Goal: Task Accomplishment & Management: Manage account settings

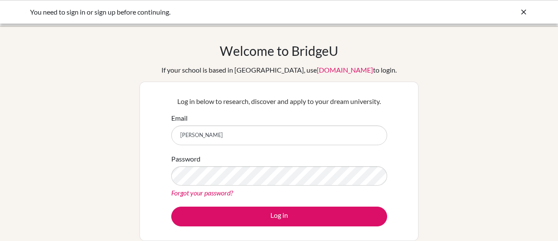
type input "[PERSON_NAME][EMAIL_ADDRESS][PERSON_NAME][DOMAIN_NAME]"
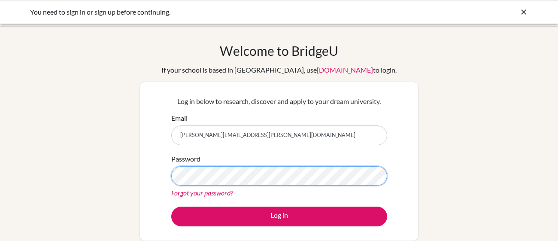
click at [171, 207] on button "Log in" at bounding box center [279, 217] width 216 height 20
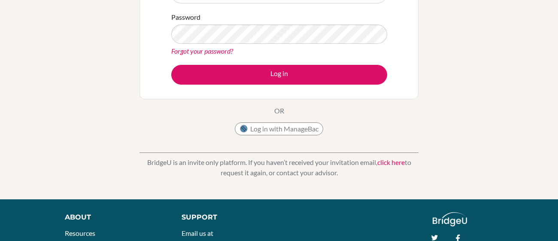
scroll to position [141, 0]
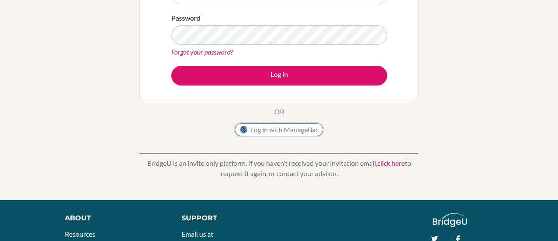
click at [253, 130] on button "Log in with ManageBac" at bounding box center [279, 129] width 88 height 13
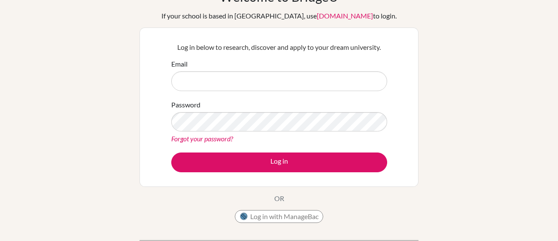
scroll to position [51, 0]
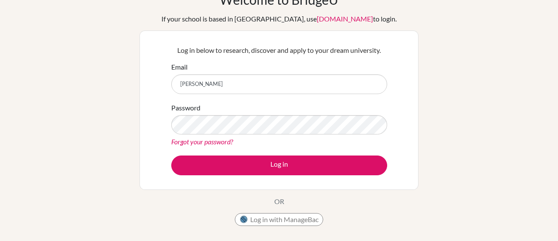
type input "[PERSON_NAME][EMAIL_ADDRESS][PERSON_NAME][DOMAIN_NAME]"
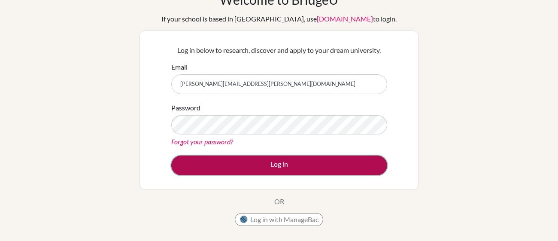
click at [262, 163] on button "Log in" at bounding box center [279, 165] width 216 height 20
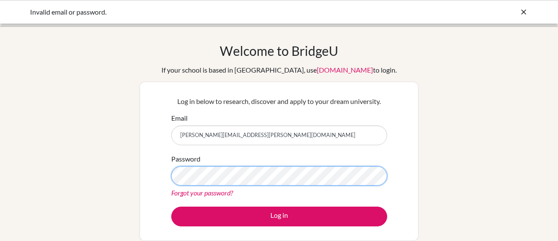
click at [171, 207] on button "Log in" at bounding box center [279, 217] width 216 height 20
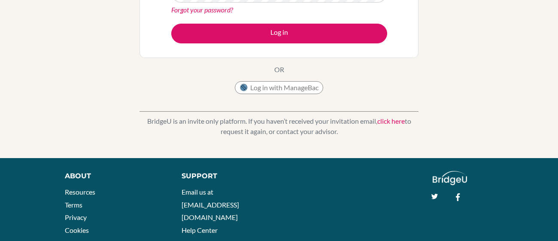
scroll to position [181, 0]
